Goal: Information Seeking & Learning: Learn about a topic

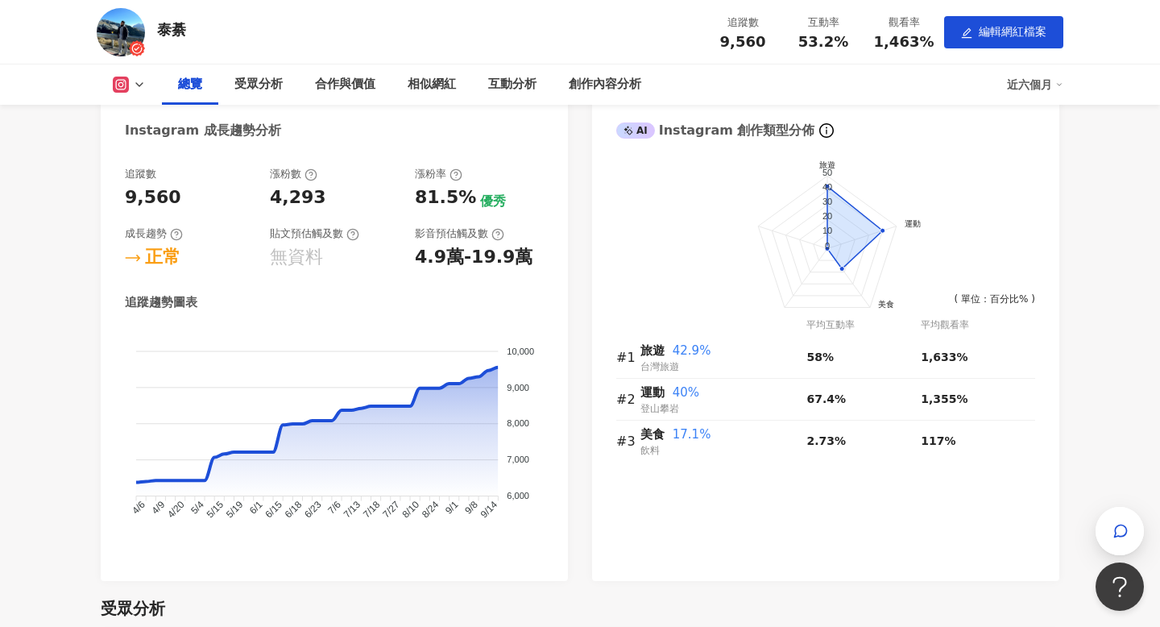
scroll to position [594, 0]
click at [640, 132] on div "AI" at bounding box center [635, 131] width 39 height 16
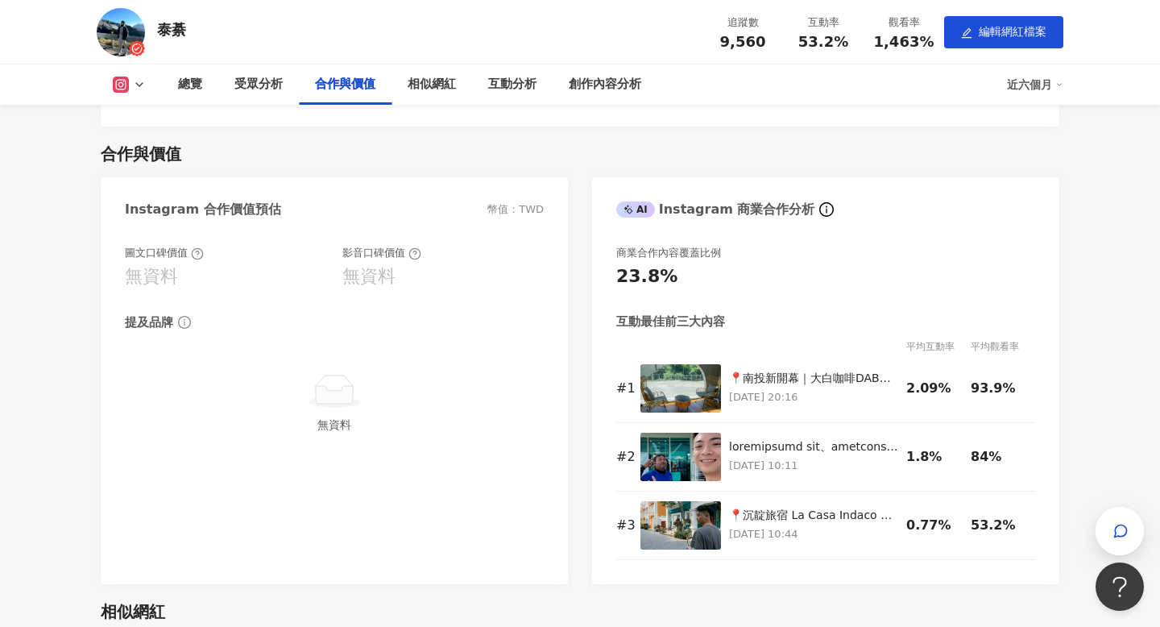
scroll to position [1579, 0]
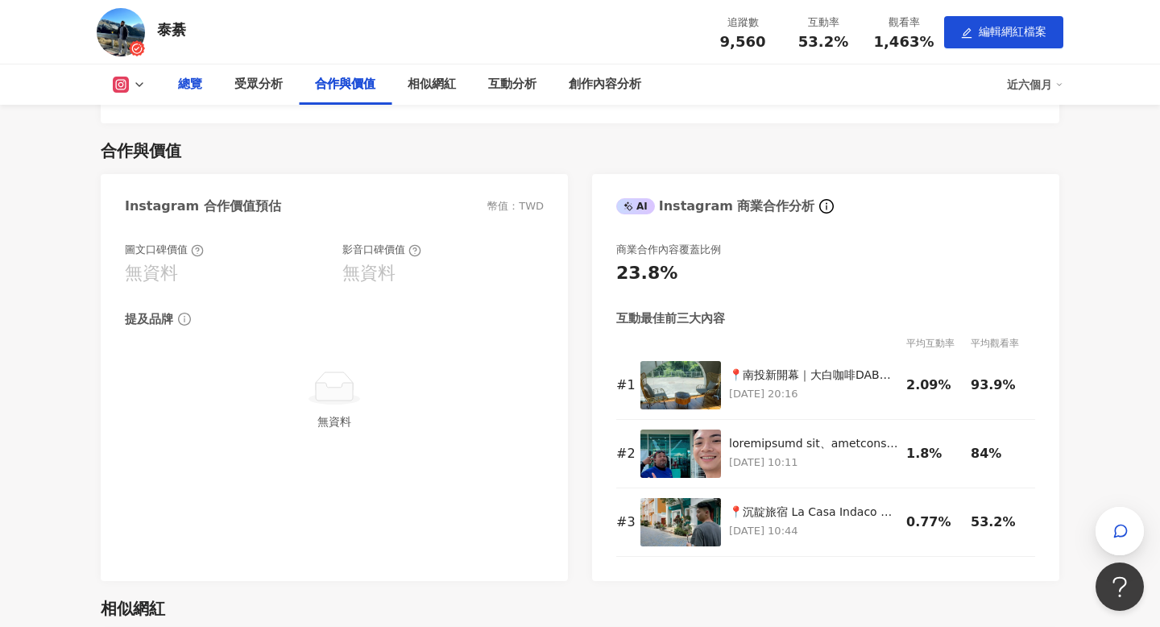
click at [192, 72] on div "總覽" at bounding box center [190, 84] width 56 height 40
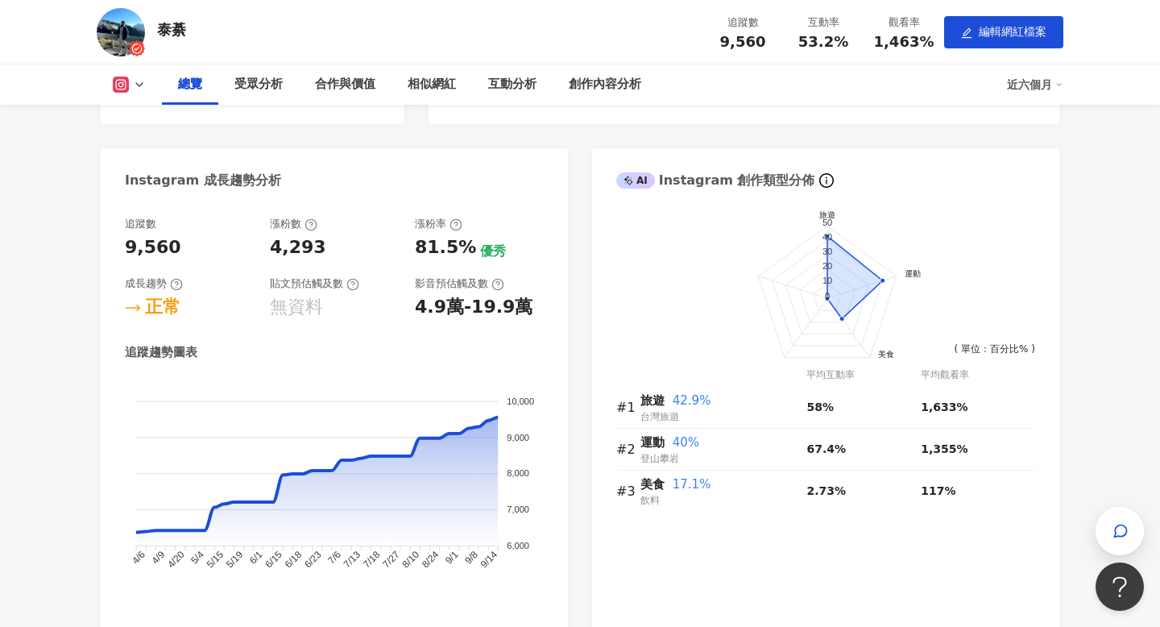
scroll to position [546, 0]
